Goal: Information Seeking & Learning: Learn about a topic

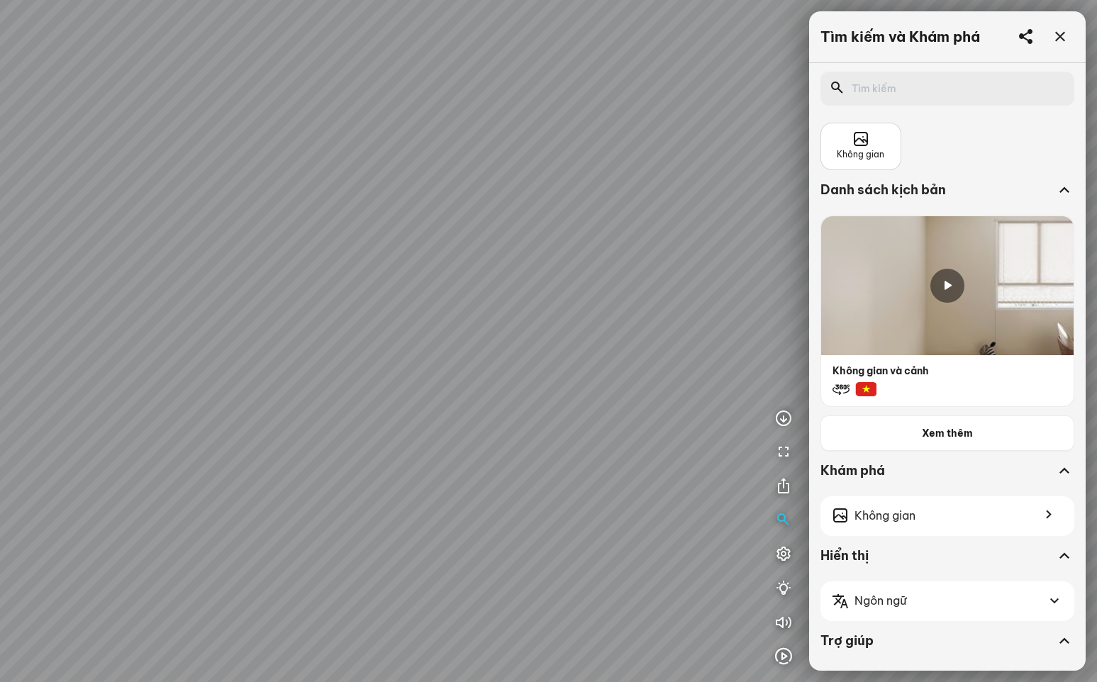
drag, startPoint x: 628, startPoint y: 354, endPoint x: 456, endPoint y: 343, distance: 172.7
click at [456, 345] on div at bounding box center [548, 341] width 1097 height 682
drag, startPoint x: 586, startPoint y: 360, endPoint x: 383, endPoint y: 326, distance: 205.7
click at [383, 326] on div at bounding box center [548, 341] width 1097 height 682
drag, startPoint x: 565, startPoint y: 341, endPoint x: 288, endPoint y: 338, distance: 276.7
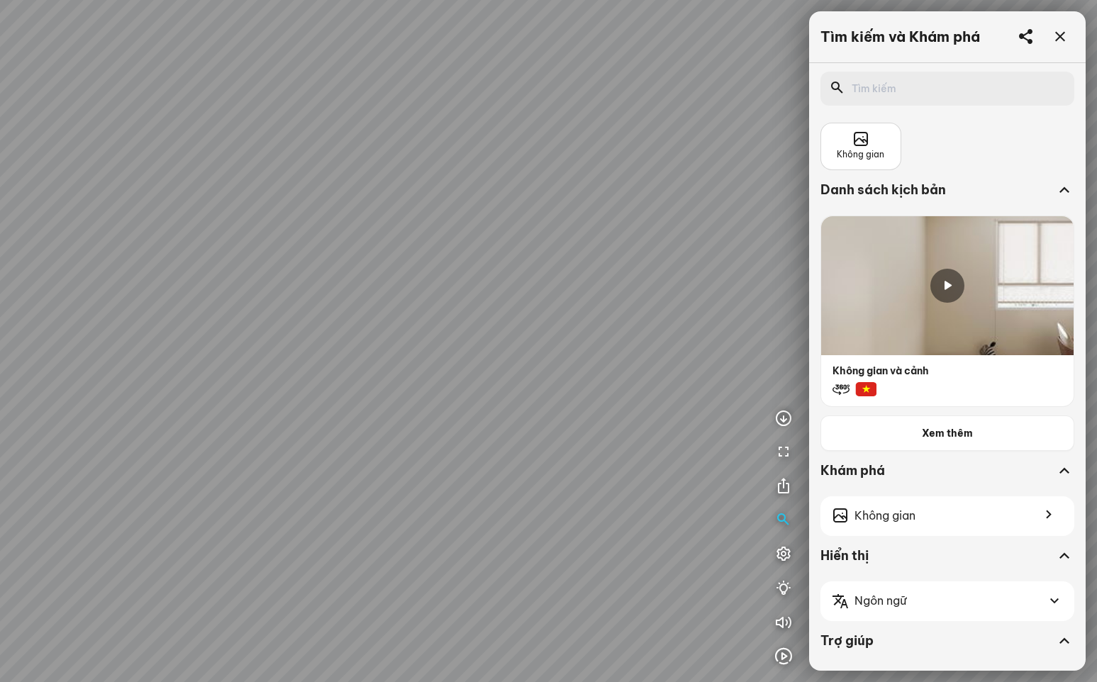
click at [294, 338] on div at bounding box center [548, 341] width 1097 height 682
drag, startPoint x: 566, startPoint y: 335, endPoint x: 197, endPoint y: 334, distance: 368.8
click at [204, 335] on div at bounding box center [548, 341] width 1097 height 682
drag, startPoint x: 467, startPoint y: 323, endPoint x: 719, endPoint y: 298, distance: 253.8
click at [611, 301] on div at bounding box center [548, 341] width 1097 height 682
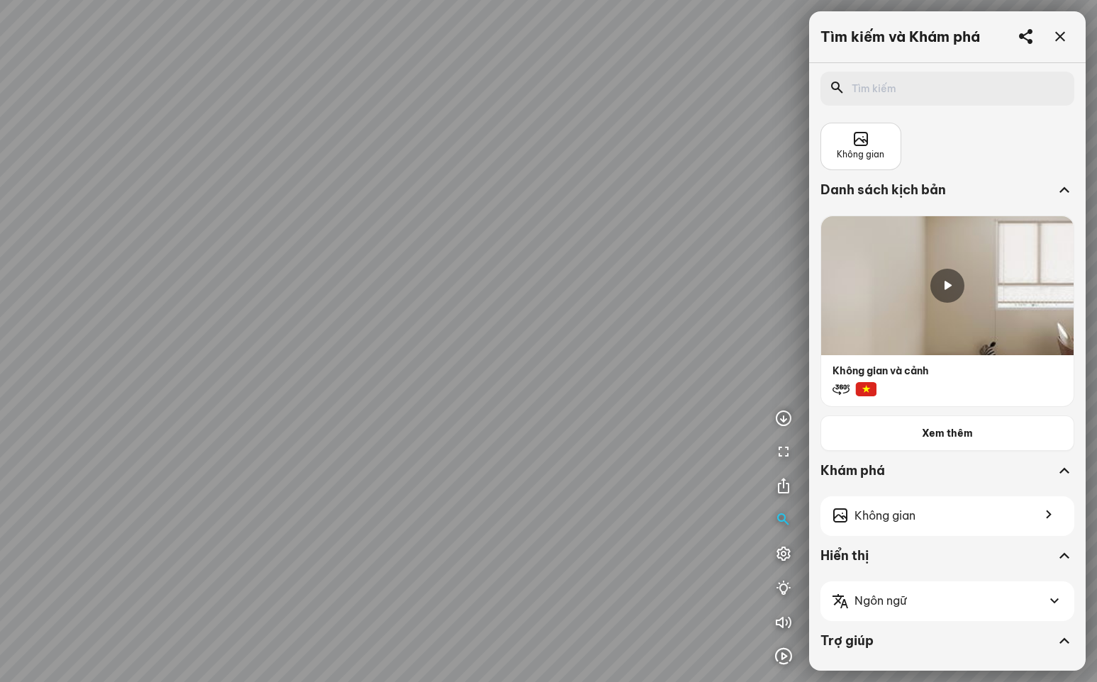
drag, startPoint x: 536, startPoint y: 312, endPoint x: 782, endPoint y: 243, distance: 256.3
click at [675, 263] on div at bounding box center [548, 341] width 1097 height 682
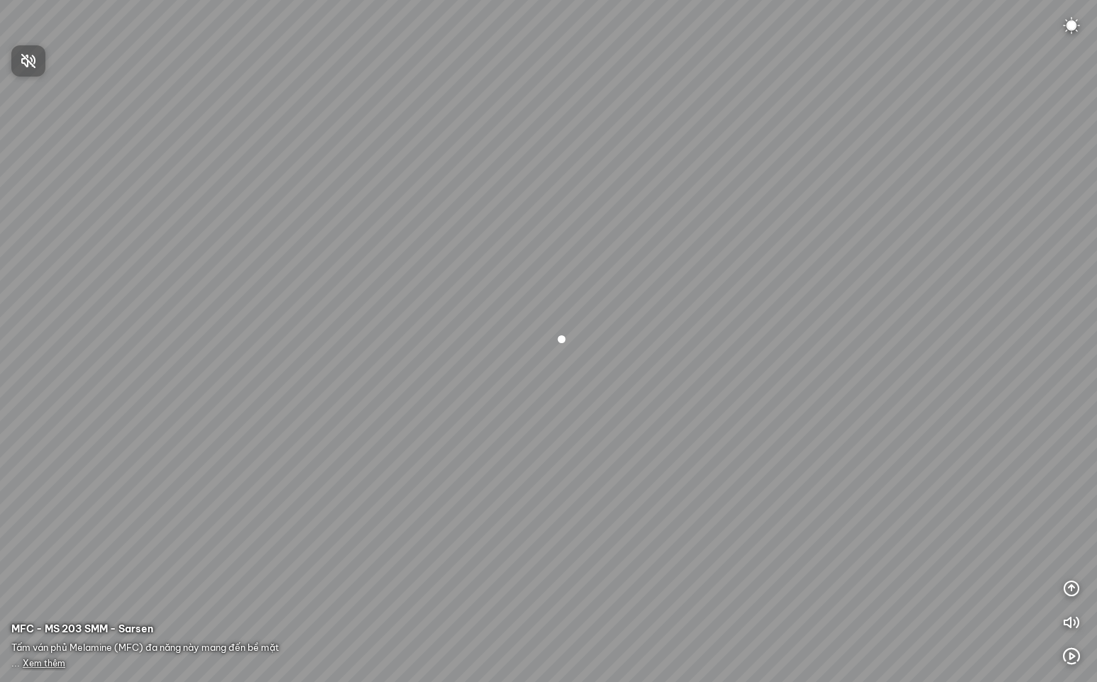
drag, startPoint x: 543, startPoint y: 443, endPoint x: 597, endPoint y: 397, distance: 70.9
click at [597, 397] on div at bounding box center [548, 341] width 1097 height 682
drag, startPoint x: 501, startPoint y: 456, endPoint x: 804, endPoint y: 316, distance: 332.9
click at [801, 316] on div at bounding box center [548, 341] width 1097 height 682
drag, startPoint x: 643, startPoint y: 345, endPoint x: 848, endPoint y: 329, distance: 205.6
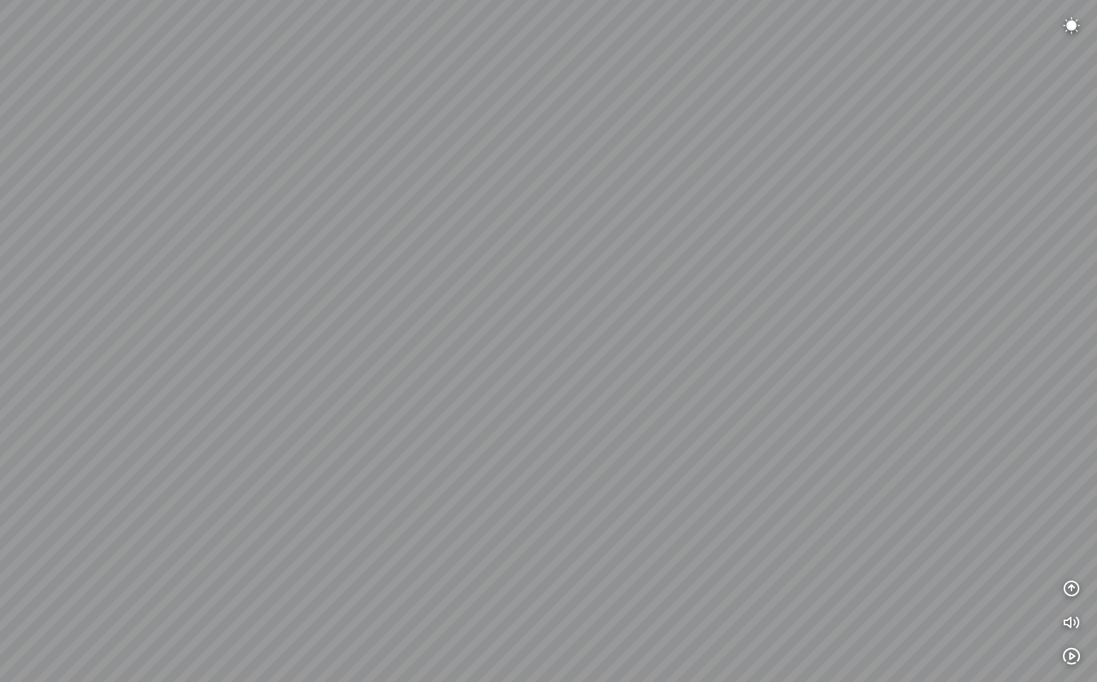
click at [826, 329] on div at bounding box center [548, 341] width 1097 height 682
drag, startPoint x: 846, startPoint y: 327, endPoint x: 368, endPoint y: 327, distance: 477.4
click at [372, 327] on div at bounding box center [548, 341] width 1097 height 682
drag, startPoint x: 590, startPoint y: 327, endPoint x: 273, endPoint y: 337, distance: 317.2
click at [273, 337] on div at bounding box center [548, 341] width 1097 height 682
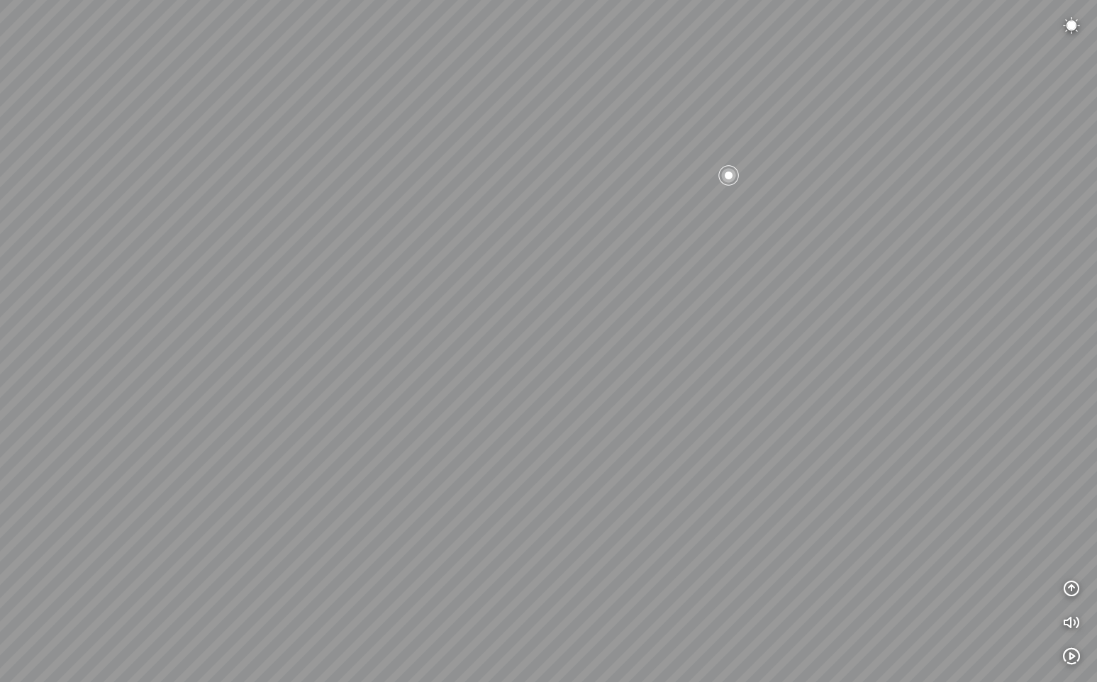
drag, startPoint x: 585, startPoint y: 337, endPoint x: 246, endPoint y: 333, distance: 339.1
click at [280, 333] on div at bounding box center [548, 341] width 1097 height 682
drag, startPoint x: 554, startPoint y: 325, endPoint x: 697, endPoint y: 370, distance: 149.4
click at [697, 370] on div at bounding box center [548, 341] width 1097 height 682
drag, startPoint x: 384, startPoint y: 340, endPoint x: 685, endPoint y: 343, distance: 301.5
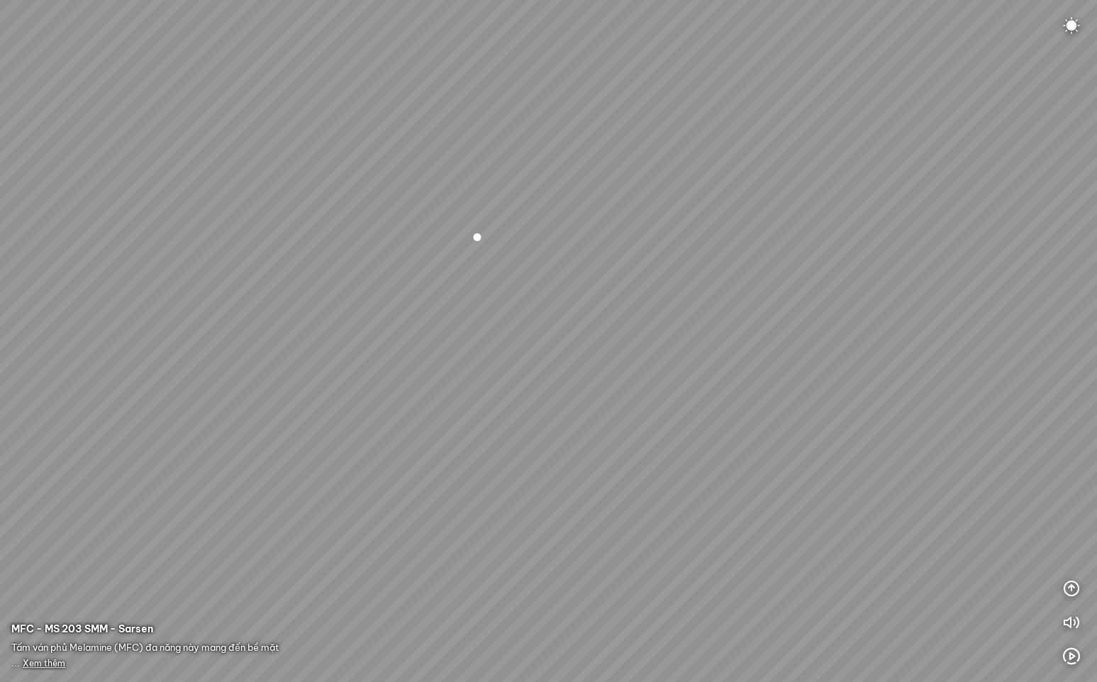
click at [684, 343] on div at bounding box center [548, 341] width 1097 height 682
drag, startPoint x: 431, startPoint y: 343, endPoint x: 699, endPoint y: 370, distance: 270.2
click at [658, 367] on div at bounding box center [548, 341] width 1097 height 682
drag, startPoint x: 375, startPoint y: 338, endPoint x: 579, endPoint y: 348, distance: 204.5
click at [568, 348] on div at bounding box center [548, 341] width 1097 height 682
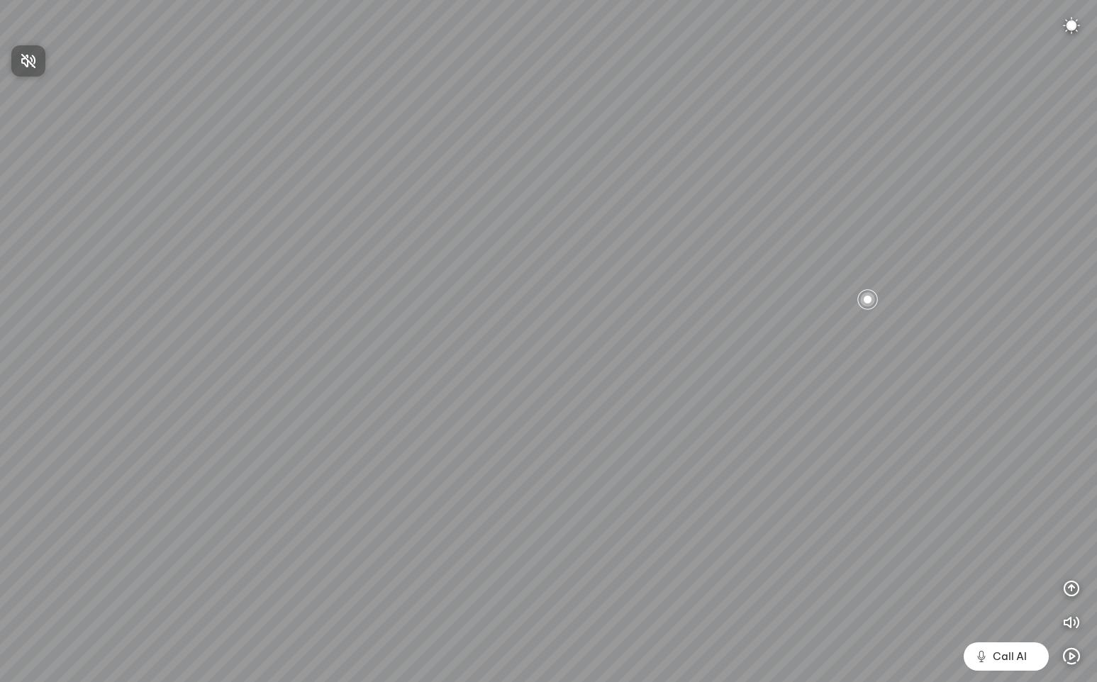
click at [1068, 585] on div at bounding box center [548, 341] width 1097 height 682
click at [1068, 586] on icon "button" at bounding box center [1071, 588] width 17 height 17
click at [1070, 524] on icon "button" at bounding box center [1071, 520] width 17 height 17
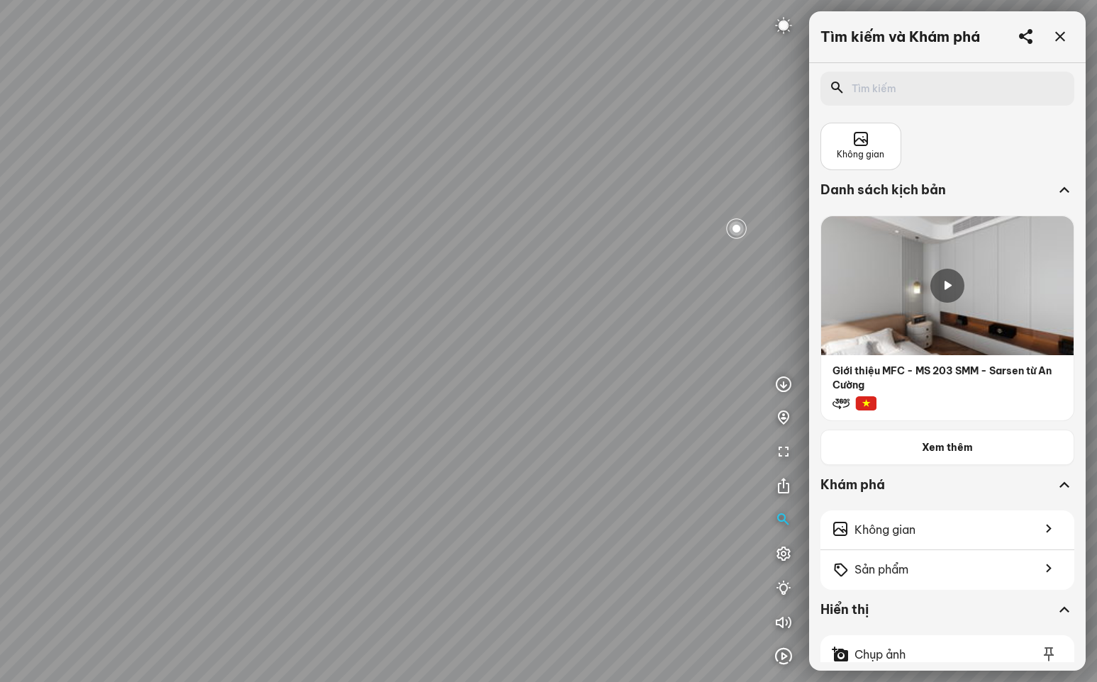
drag, startPoint x: 627, startPoint y: 418, endPoint x: 598, endPoint y: 403, distance: 33.0
click at [598, 403] on div at bounding box center [548, 341] width 1097 height 682
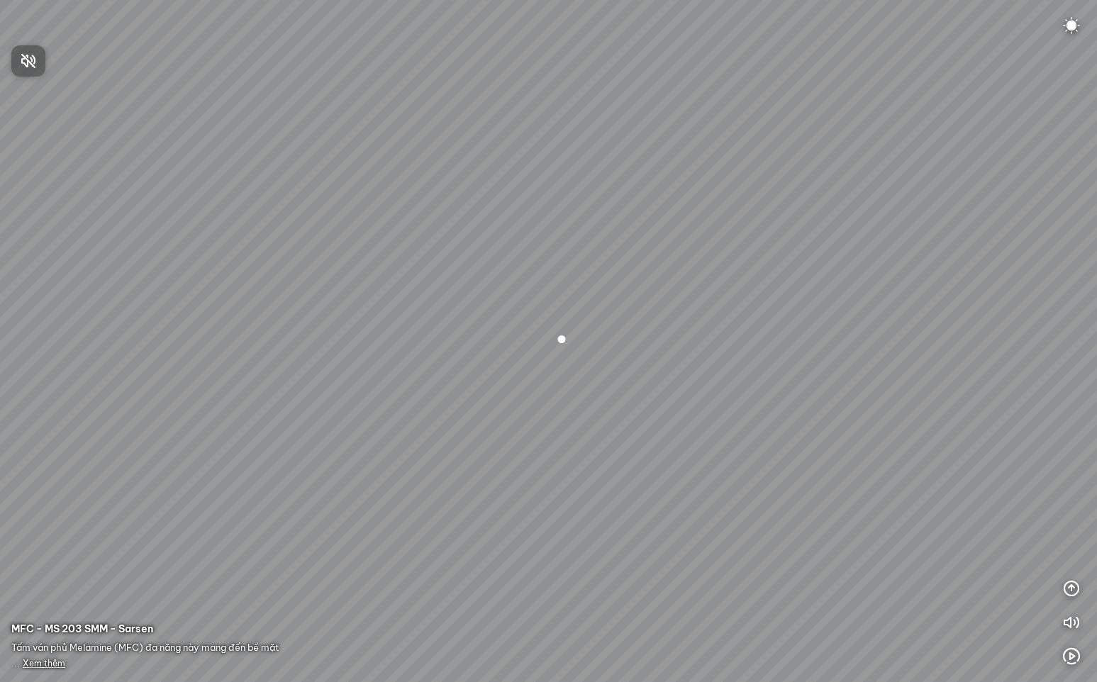
click at [1072, 590] on div at bounding box center [548, 341] width 1097 height 682
click at [1072, 590] on icon "button" at bounding box center [1071, 588] width 17 height 17
drag, startPoint x: 832, startPoint y: 587, endPoint x: 845, endPoint y: 546, distance: 43.1
click at [845, 546] on div at bounding box center [548, 341] width 1097 height 682
drag, startPoint x: 811, startPoint y: 523, endPoint x: 921, endPoint y: 477, distance: 119.2
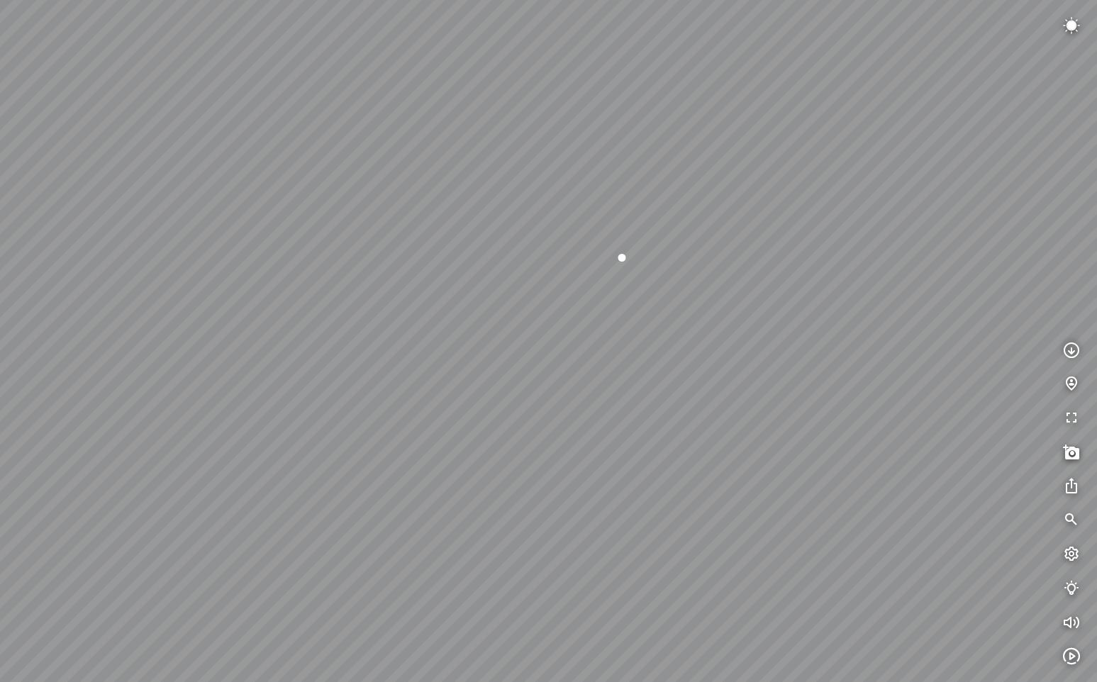
click at [894, 485] on div at bounding box center [548, 341] width 1097 height 682
drag, startPoint x: 756, startPoint y: 504, endPoint x: 935, endPoint y: 517, distance: 179.2
click at [932, 514] on div at bounding box center [548, 341] width 1097 height 682
drag, startPoint x: 647, startPoint y: 506, endPoint x: 946, endPoint y: 504, distance: 298.6
click at [894, 504] on div at bounding box center [548, 341] width 1097 height 682
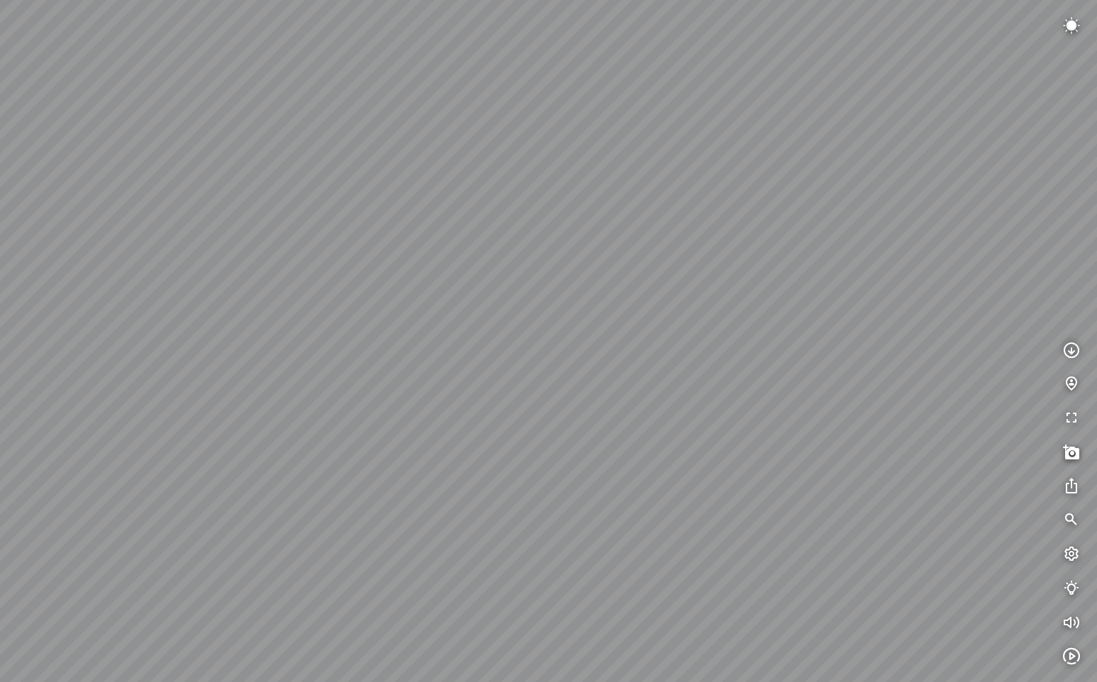
drag, startPoint x: 855, startPoint y: 508, endPoint x: 741, endPoint y: 545, distance: 120.2
click at [741, 545] on div at bounding box center [548, 341] width 1097 height 682
drag, startPoint x: 770, startPoint y: 347, endPoint x: 758, endPoint y: 489, distance: 143.0
click at [758, 489] on div at bounding box center [548, 341] width 1097 height 682
drag, startPoint x: 840, startPoint y: 479, endPoint x: 588, endPoint y: 466, distance: 252.1
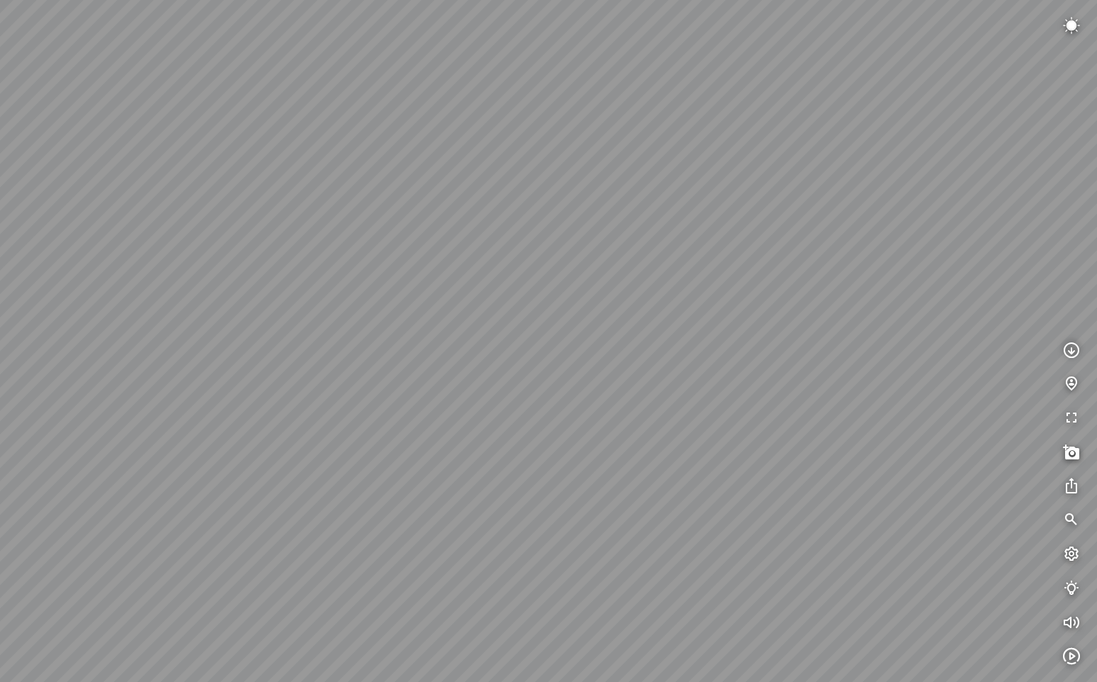
click at [581, 462] on div at bounding box center [548, 341] width 1097 height 682
drag, startPoint x: 794, startPoint y: 485, endPoint x: 562, endPoint y: 472, distance: 231.6
click at [575, 472] on div at bounding box center [548, 341] width 1097 height 682
drag, startPoint x: 758, startPoint y: 473, endPoint x: 566, endPoint y: 465, distance: 191.7
click at [577, 465] on div at bounding box center [548, 341] width 1097 height 682
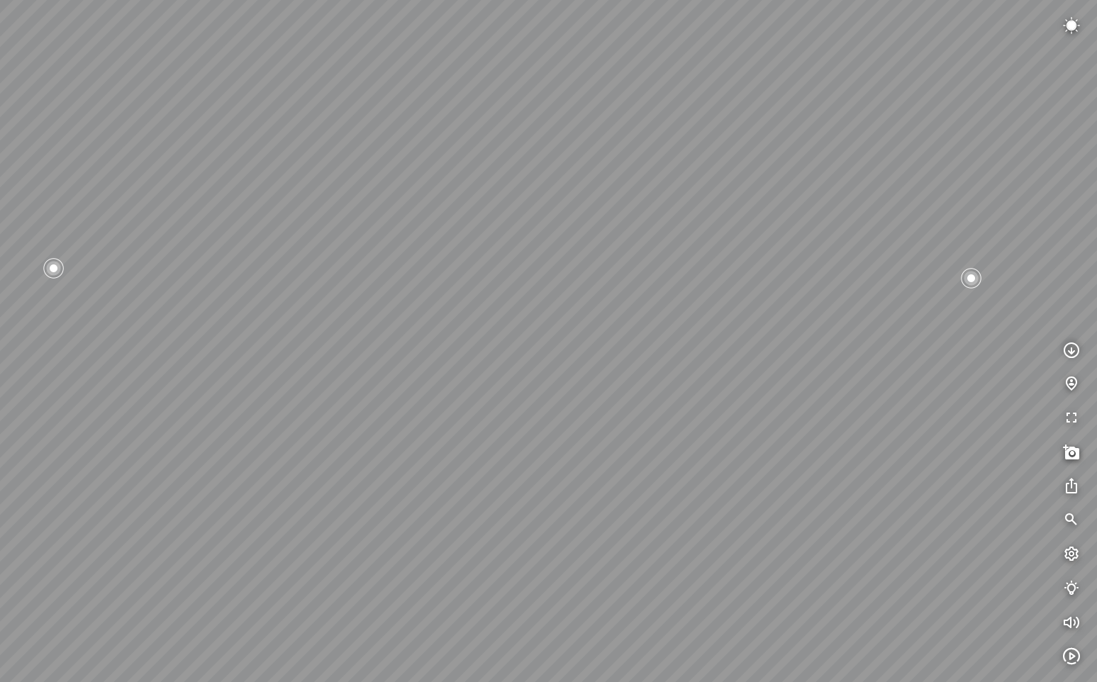
drag, startPoint x: 731, startPoint y: 473, endPoint x: 579, endPoint y: 469, distance: 151.9
click at [584, 469] on div at bounding box center [548, 341] width 1097 height 682
drag, startPoint x: 777, startPoint y: 478, endPoint x: 599, endPoint y: 458, distance: 179.1
click at [601, 460] on div at bounding box center [548, 341] width 1097 height 682
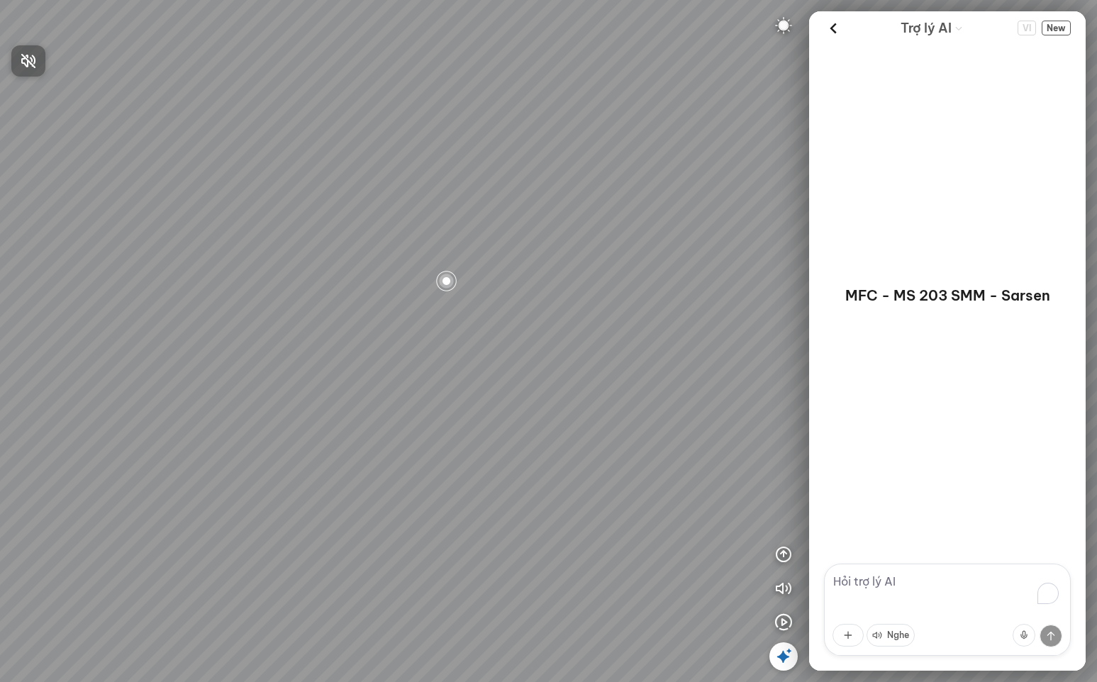
click at [889, 581] on div at bounding box center [548, 341] width 1097 height 682
click at [892, 582] on textarea "To enrich screen reader interactions, please activate Accessibility in Grammarl…" at bounding box center [947, 610] width 247 height 92
type textarea "a"
type textarea "ánh sáng ban đêm"
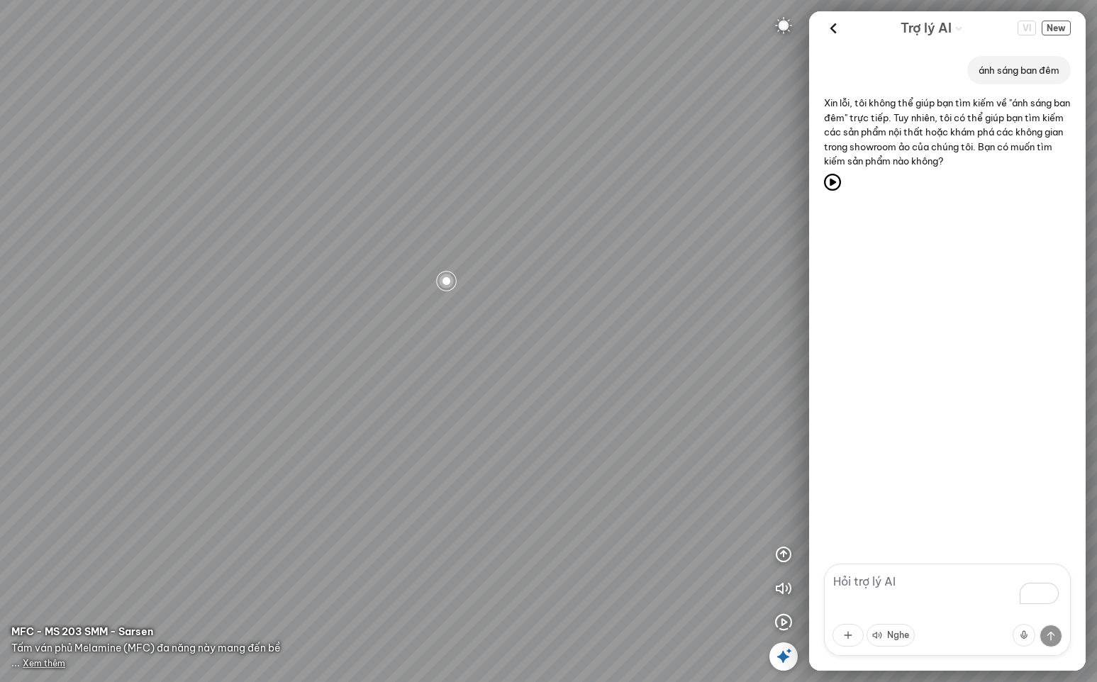
click at [911, 587] on textarea "To enrich screen reader interactions, please activate Accessibility in Grammarl…" at bounding box center [947, 610] width 247 height 92
type textarea "chuyển cảnh sang view ánh sáng ban đêm"
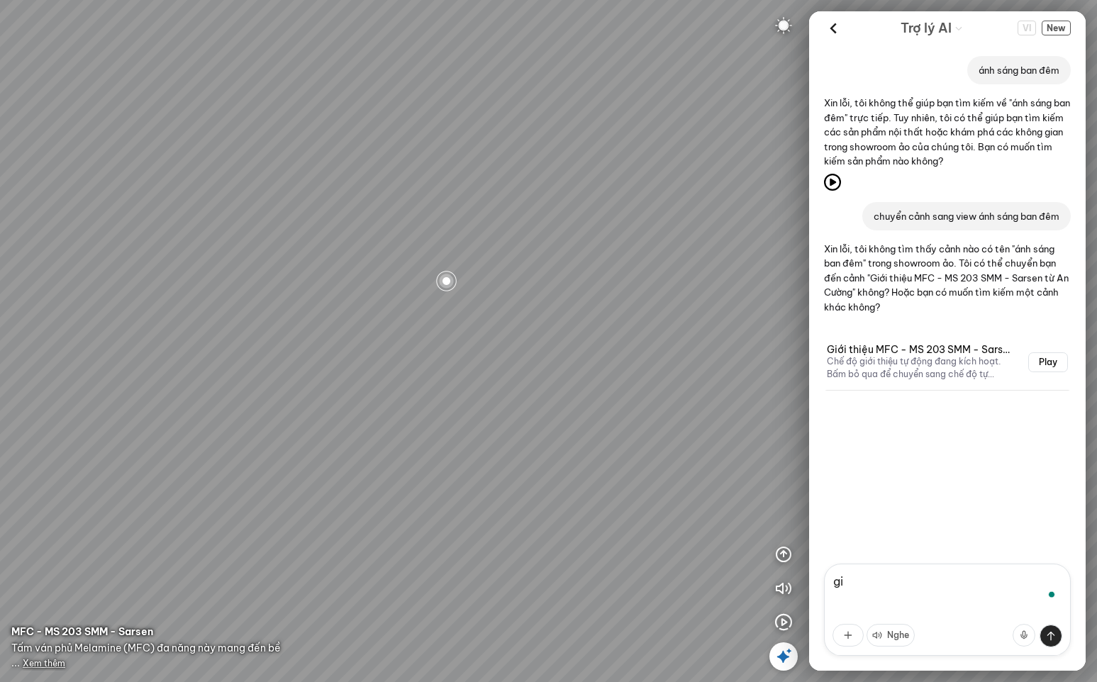
type textarea "g"
type textarea "giới thiệu về vật liệu này"
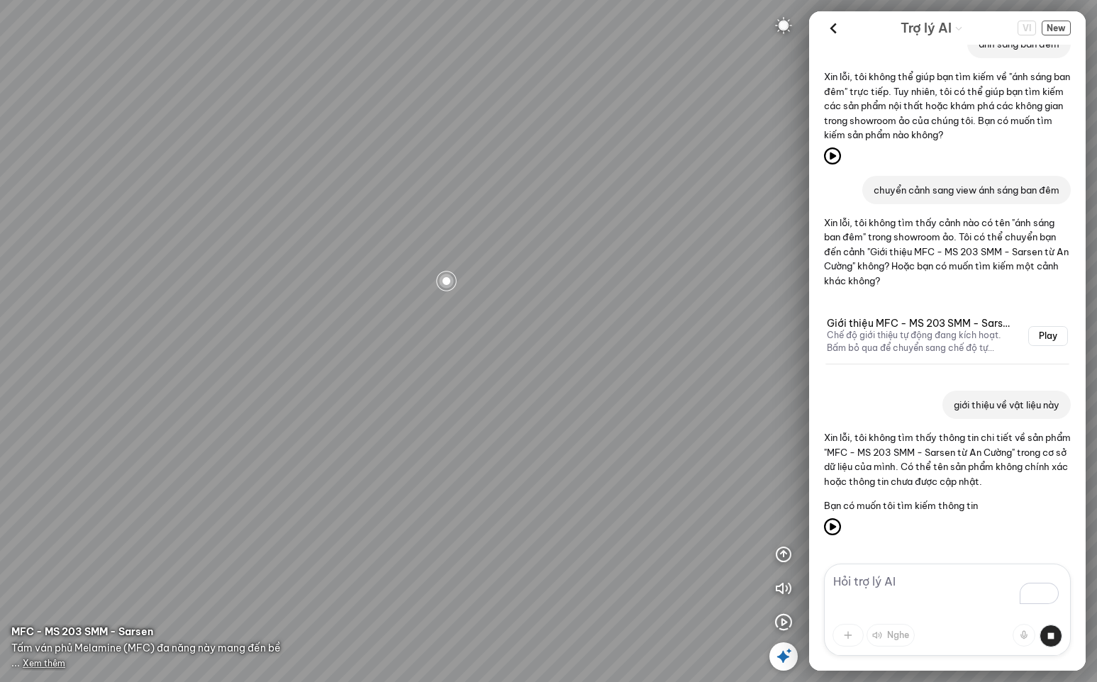
scroll to position [38, 0]
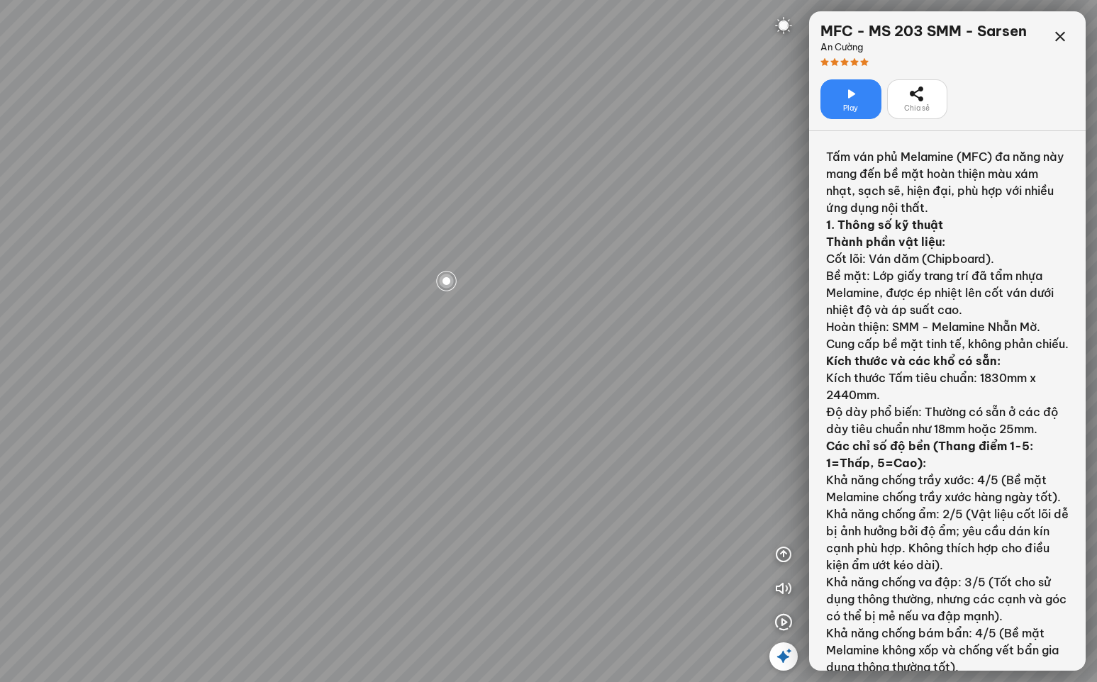
scroll to position [99, 0]
click at [778, 23] on img at bounding box center [783, 25] width 17 height 17
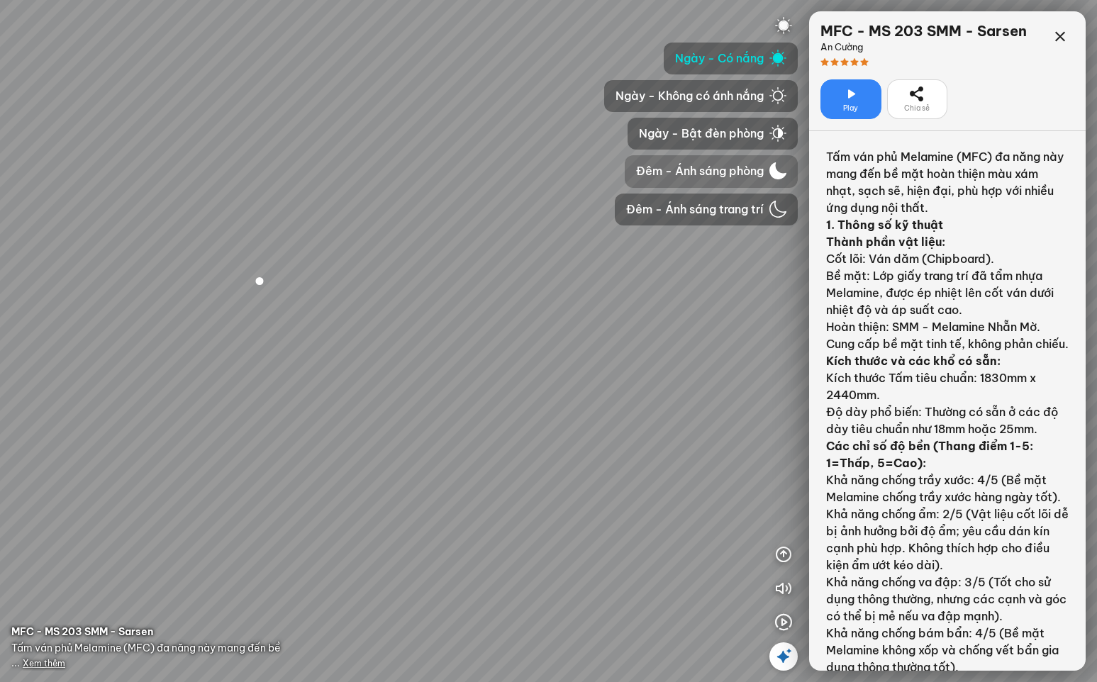
click at [722, 172] on span "Đêm - Ánh sáng phòng" at bounding box center [700, 171] width 128 height 18
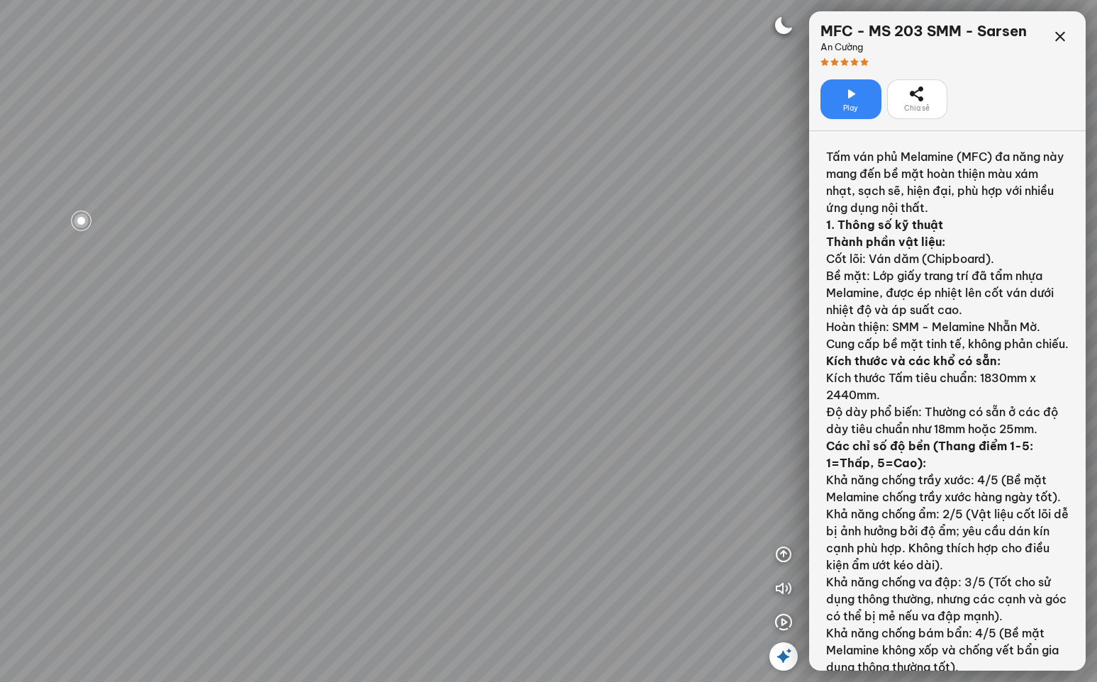
drag, startPoint x: 531, startPoint y: 442, endPoint x: 409, endPoint y: 410, distance: 125.4
click at [410, 410] on div "MFC - MS 203 SMM - Sarsen MFC - MS 203 SMM - Sarsen" at bounding box center [548, 341] width 1097 height 682
drag, startPoint x: 562, startPoint y: 428, endPoint x: 389, endPoint y: 423, distance: 172.4
click at [387, 423] on div "MFC - MS 203 SMM - Sarsen MFC - MS 203 SMM - Sarsen" at bounding box center [548, 341] width 1097 height 682
click at [297, 401] on div "MFC - MS 203 SMM - Sarsen MFC - MS 203 SMM - Sarsen" at bounding box center [548, 341] width 1097 height 682
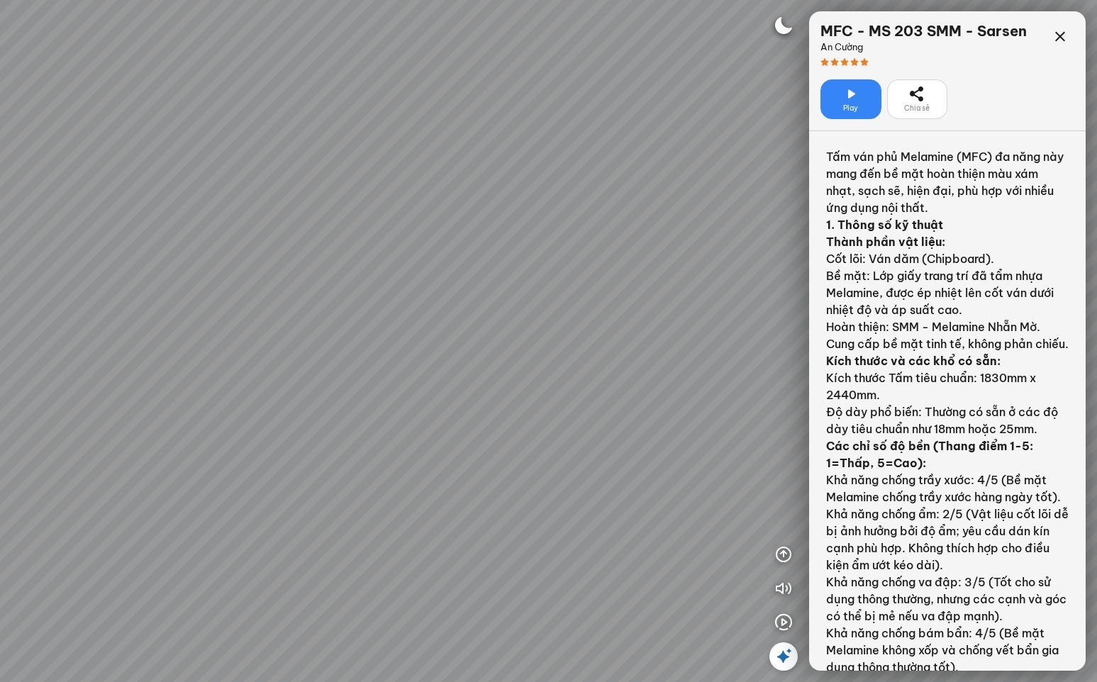
drag, startPoint x: 211, startPoint y: 326, endPoint x: 179, endPoint y: 318, distance: 32.7
click at [180, 319] on div "MFC - MS 203 SMM - Sarsen MFC - MS 203 SMM - Sarsen" at bounding box center [548, 341] width 1097 height 682
click at [1052, 45] on icon at bounding box center [1060, 36] width 17 height 17
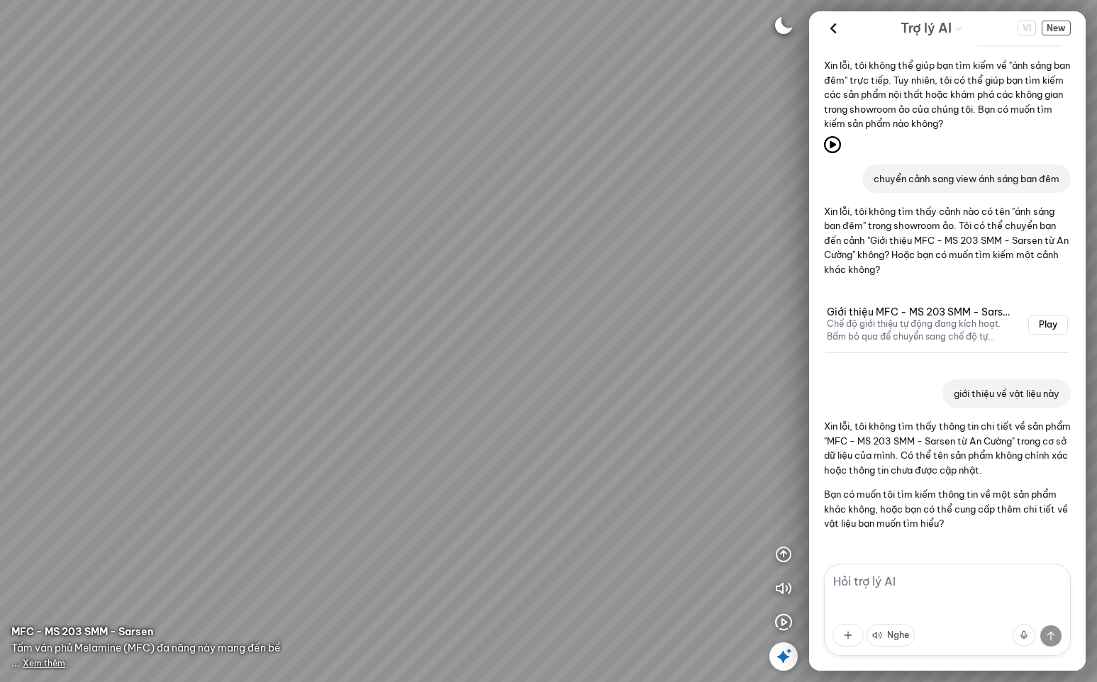
scroll to position [38, 0]
drag, startPoint x: 514, startPoint y: 426, endPoint x: 465, endPoint y: 403, distance: 54.3
click at [465, 403] on div "MFC - MS 203 SMM - Sarsen MFC - MS 203 SMM - Sarsen" at bounding box center [548, 341] width 1097 height 682
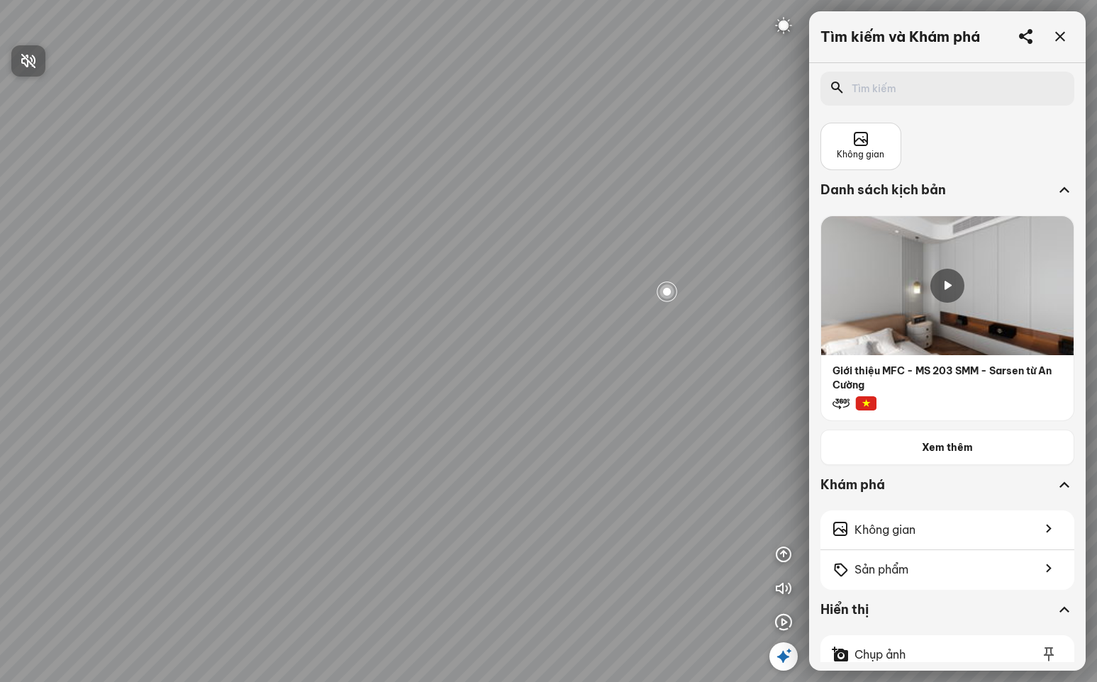
click at [784, 663] on div at bounding box center [548, 341] width 1097 height 682
click at [786, 658] on icon at bounding box center [783, 656] width 17 height 17
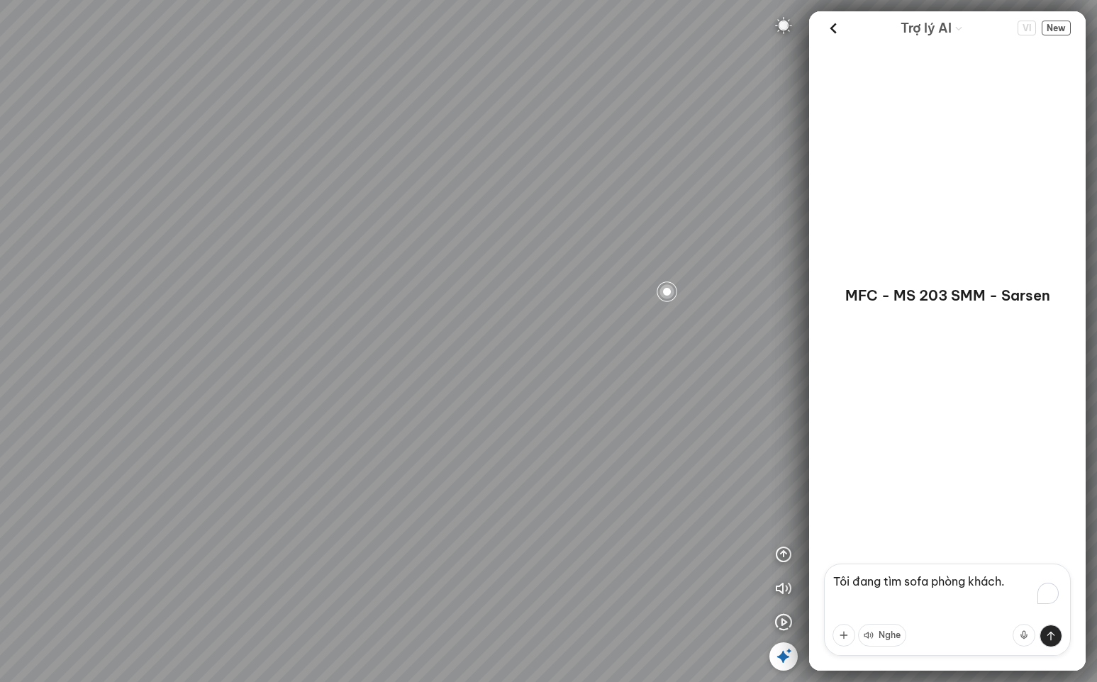
click at [926, 589] on textarea "Tôi đang tìm sofa phòng khách." at bounding box center [947, 610] width 247 height 92
type textarea "a"
type textarea "ánh sáng ban đêm"
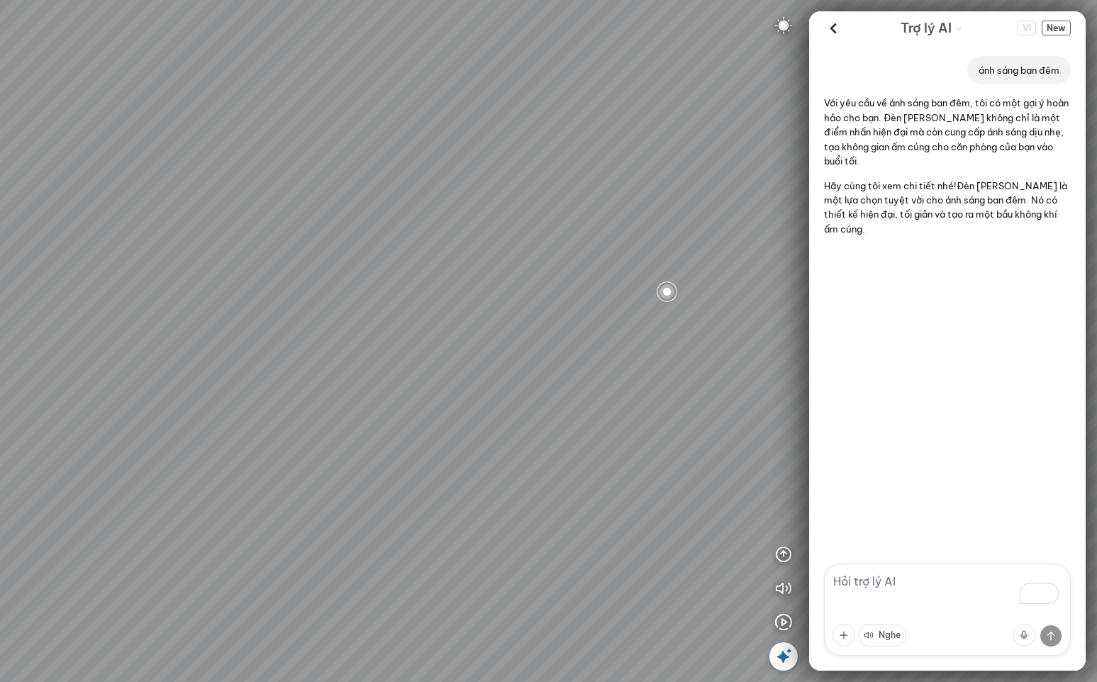
click at [912, 579] on textarea "To enrich screen reader interactions, please activate Accessibility in Grammarl…" at bounding box center [947, 610] width 247 height 92
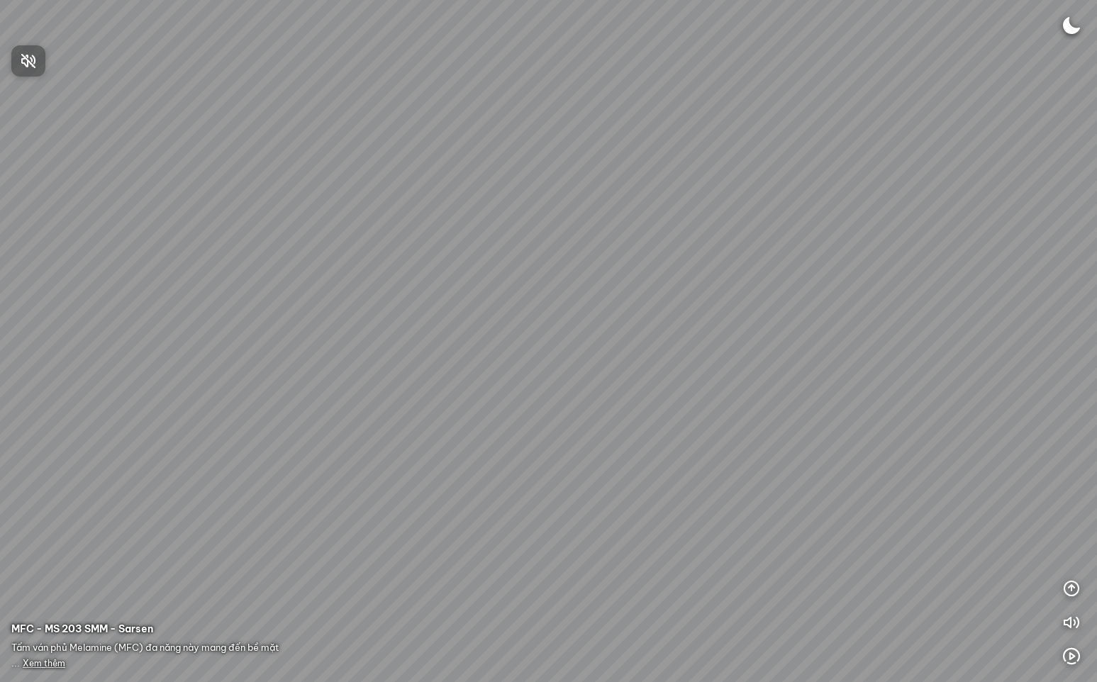
click at [1070, 27] on div at bounding box center [548, 341] width 1097 height 682
click at [1067, 28] on img at bounding box center [1071, 25] width 17 height 17
drag, startPoint x: 606, startPoint y: 299, endPoint x: 628, endPoint y: 271, distance: 35.9
click at [628, 271] on div at bounding box center [548, 341] width 1097 height 682
drag, startPoint x: 461, startPoint y: 343, endPoint x: 662, endPoint y: 218, distance: 237.4
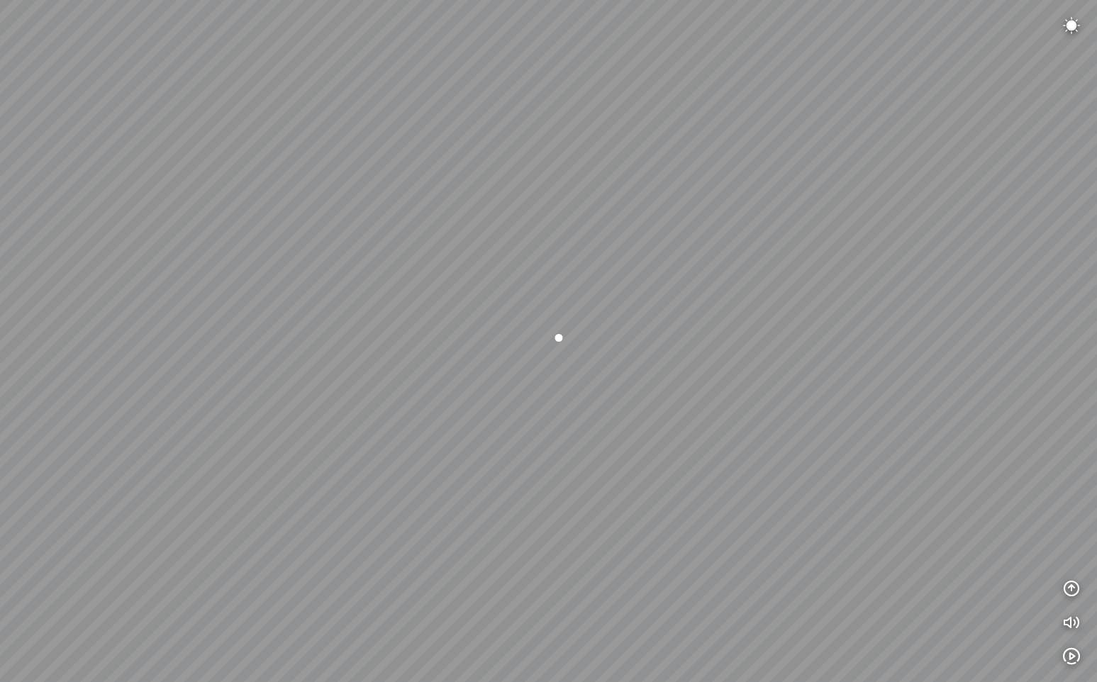
click at [639, 216] on div at bounding box center [548, 341] width 1097 height 682
drag, startPoint x: 648, startPoint y: 262, endPoint x: 1040, endPoint y: 247, distance: 391.8
click at [1037, 246] on div at bounding box center [548, 341] width 1097 height 682
drag, startPoint x: 632, startPoint y: 221, endPoint x: 813, endPoint y: 267, distance: 186.7
click at [813, 267] on div at bounding box center [548, 341] width 1097 height 682
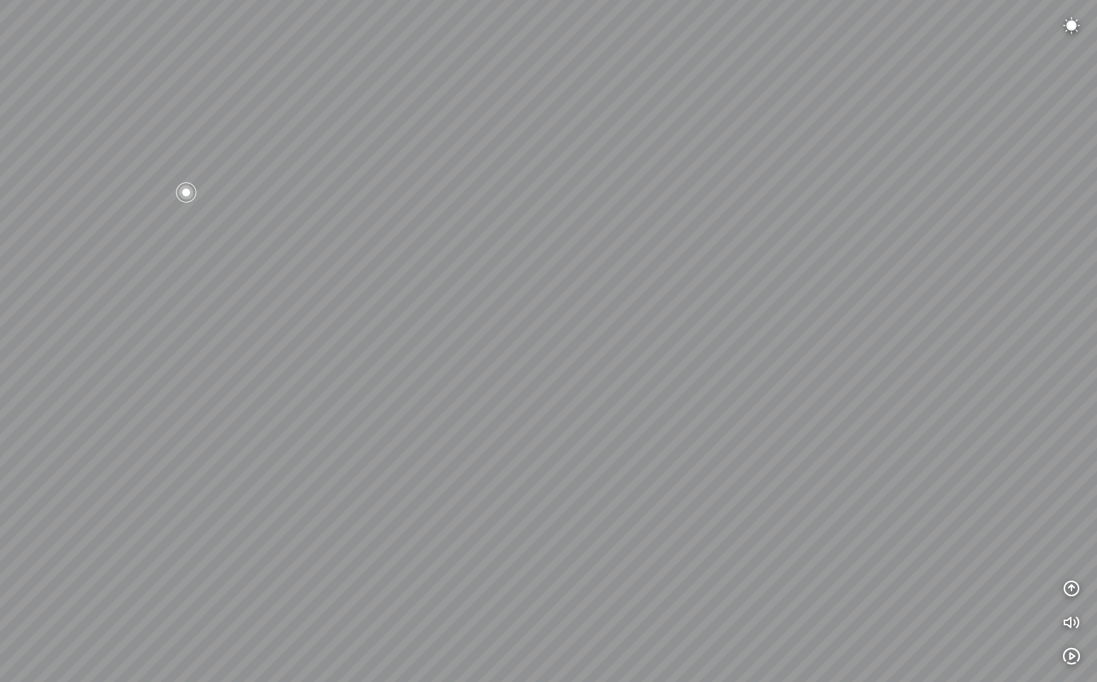
drag, startPoint x: 767, startPoint y: 256, endPoint x: 738, endPoint y: 252, distance: 29.4
click at [738, 252] on div at bounding box center [548, 341] width 1097 height 682
drag, startPoint x: 805, startPoint y: 239, endPoint x: 718, endPoint y: 341, distance: 134.3
click at [719, 340] on div at bounding box center [548, 341] width 1097 height 682
drag, startPoint x: 902, startPoint y: 318, endPoint x: 936, endPoint y: 324, distance: 33.8
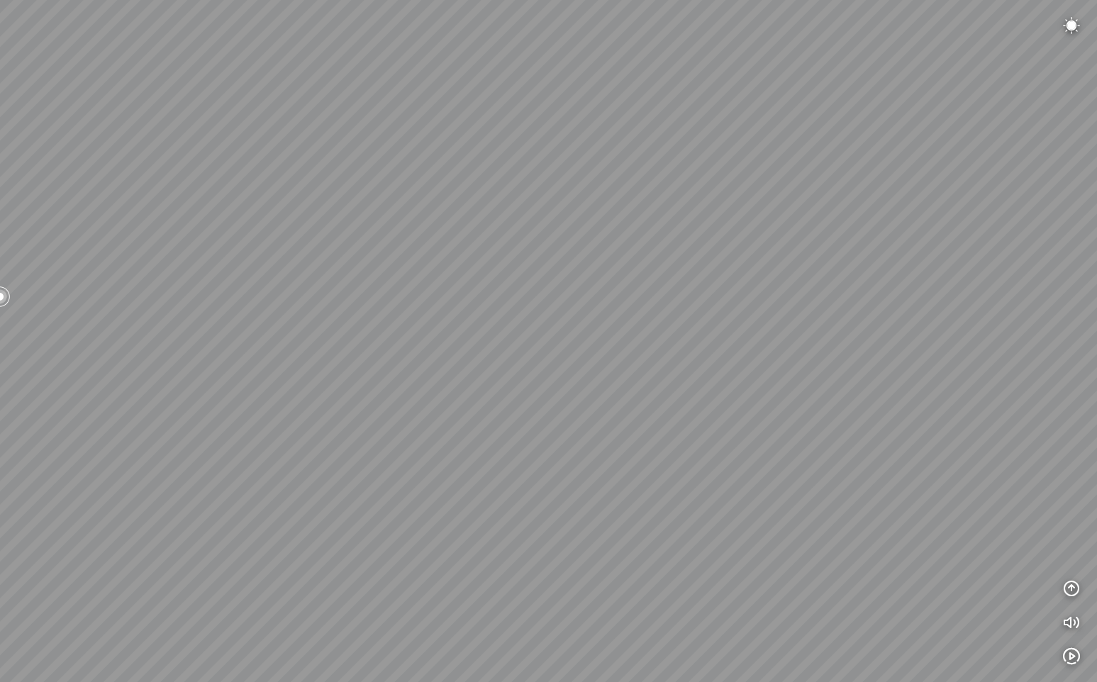
click at [951, 323] on div at bounding box center [548, 341] width 1097 height 682
drag, startPoint x: 663, startPoint y: 259, endPoint x: 719, endPoint y: 256, distance: 55.4
click at [719, 255] on div at bounding box center [548, 341] width 1097 height 682
drag, startPoint x: 751, startPoint y: 243, endPoint x: 518, endPoint y: 284, distance: 236.8
click at [518, 284] on div at bounding box center [548, 341] width 1097 height 682
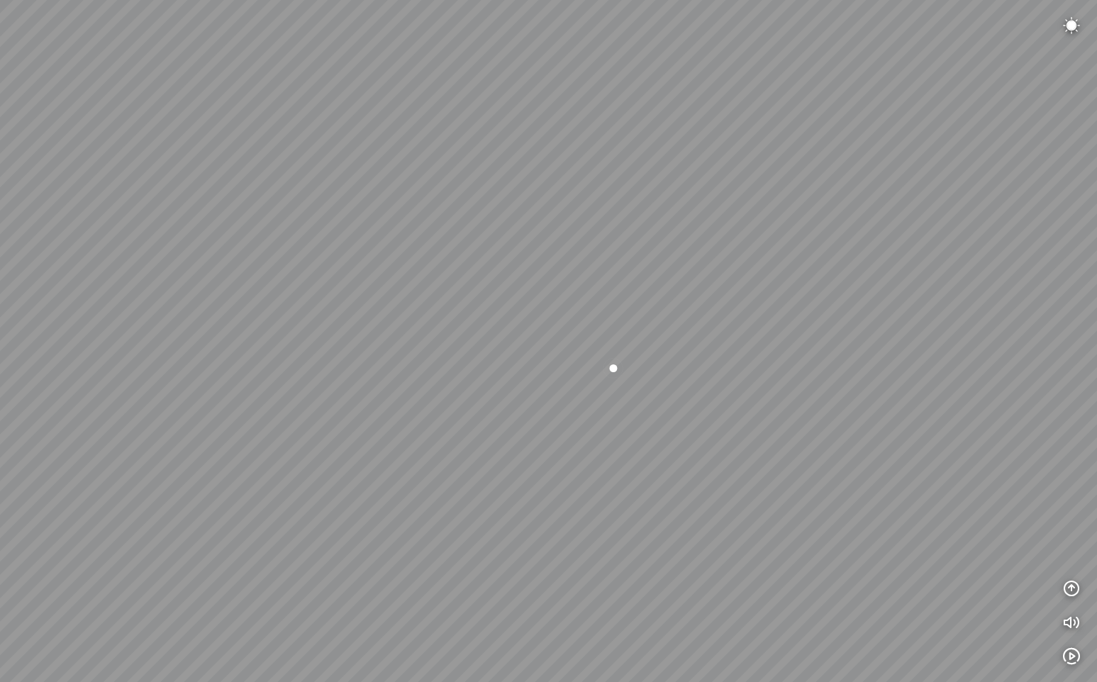
drag, startPoint x: 865, startPoint y: 256, endPoint x: 431, endPoint y: 258, distance: 433.4
click at [431, 258] on div at bounding box center [548, 341] width 1097 height 682
drag, startPoint x: 655, startPoint y: 248, endPoint x: 511, endPoint y: 238, distance: 144.3
click at [510, 237] on div at bounding box center [548, 341] width 1097 height 682
